Goal: Navigation & Orientation: Find specific page/section

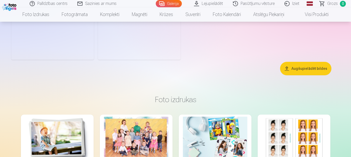
scroll to position [2558, 0]
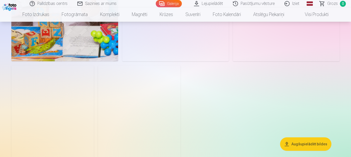
scroll to position [2421, 0]
